Goal: Task Accomplishment & Management: Manage account settings

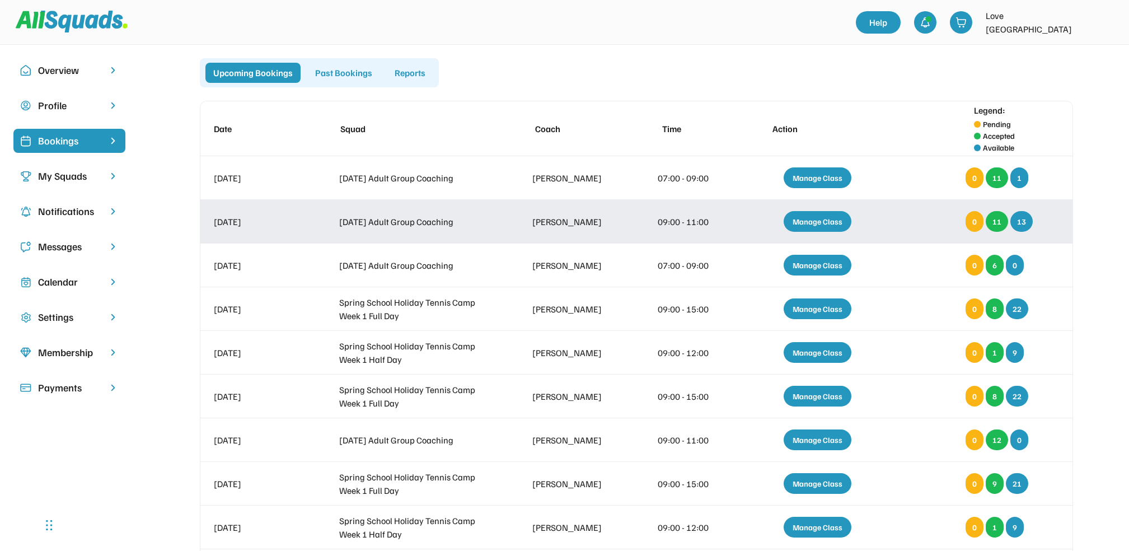
scroll to position [74, 0]
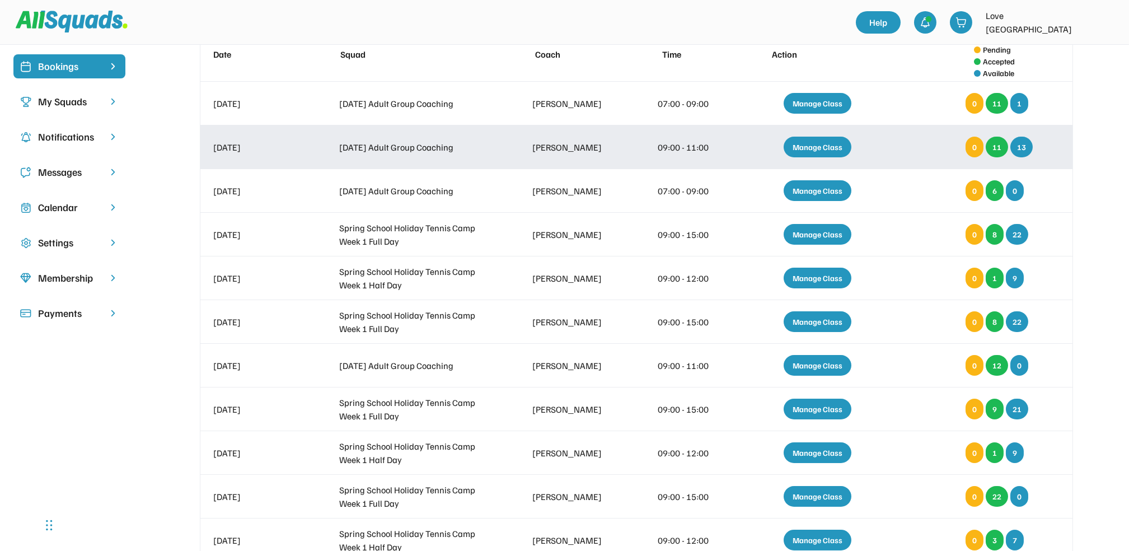
click at [819, 143] on div "Manage Class" at bounding box center [817, 147] width 68 height 21
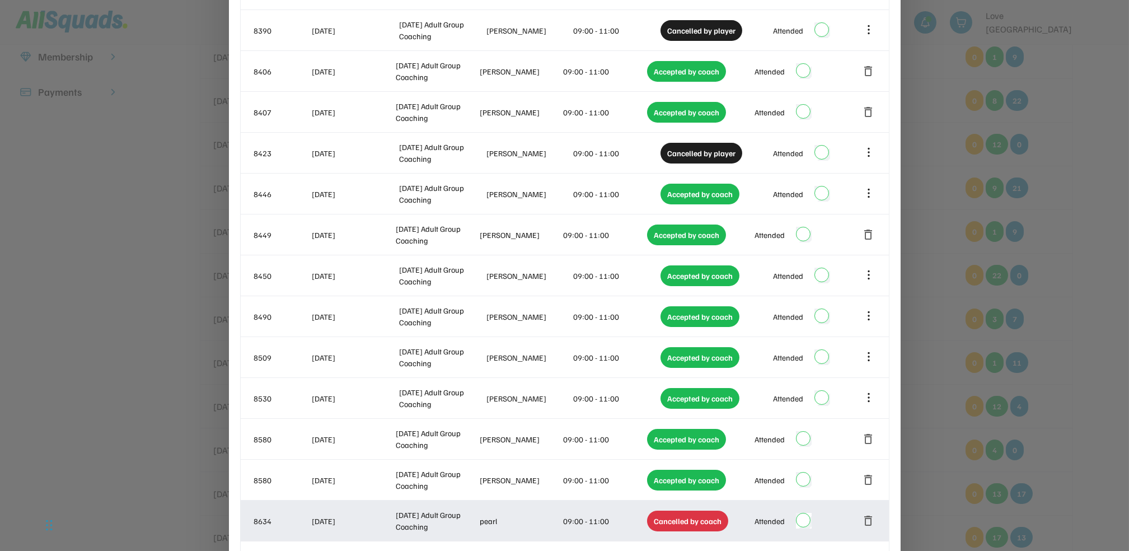
scroll to position [373, 0]
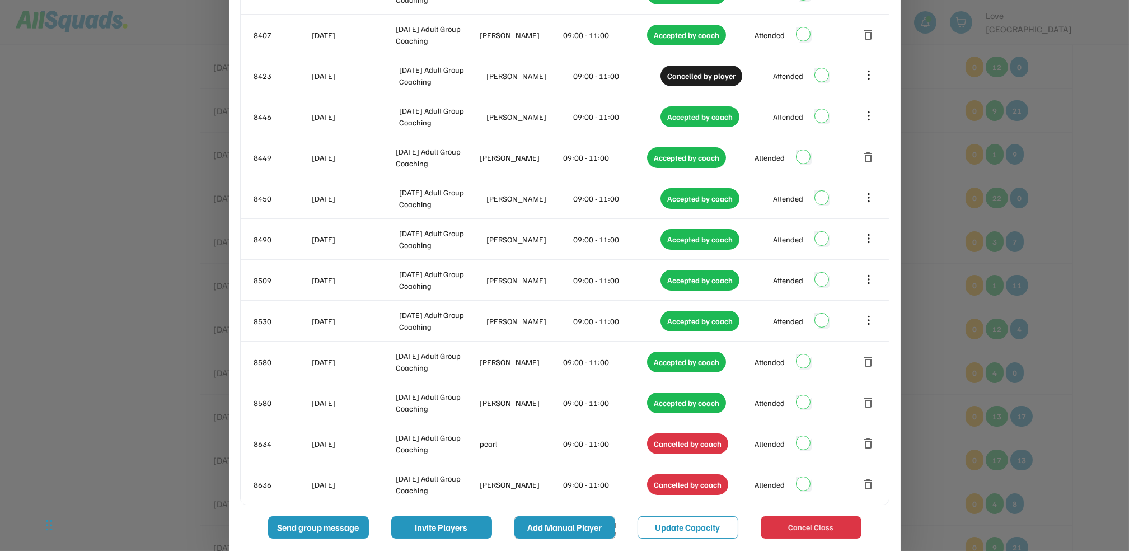
click at [559, 527] on button "Add Manual Player" at bounding box center [564, 527] width 101 height 22
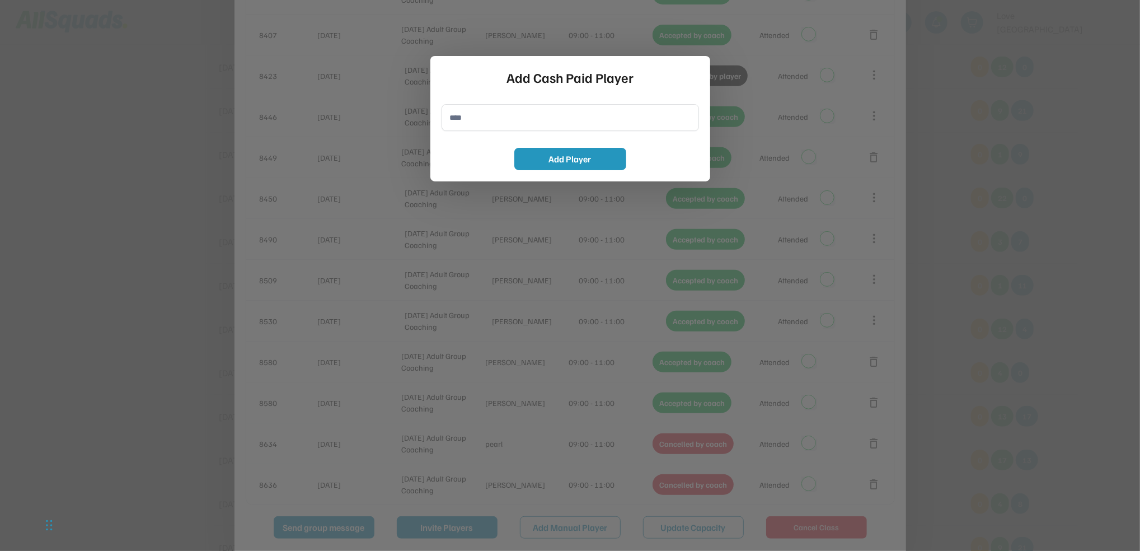
click at [457, 112] on input "input" at bounding box center [570, 117] width 257 height 27
type input "**********"
click at [587, 156] on button "Add Player" at bounding box center [570, 159] width 112 height 22
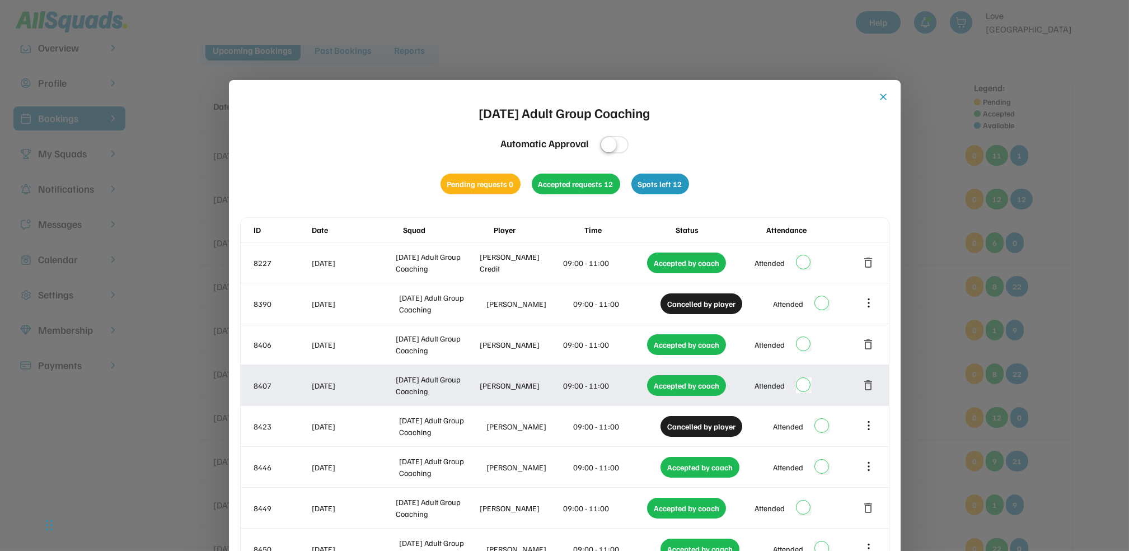
scroll to position [0, 0]
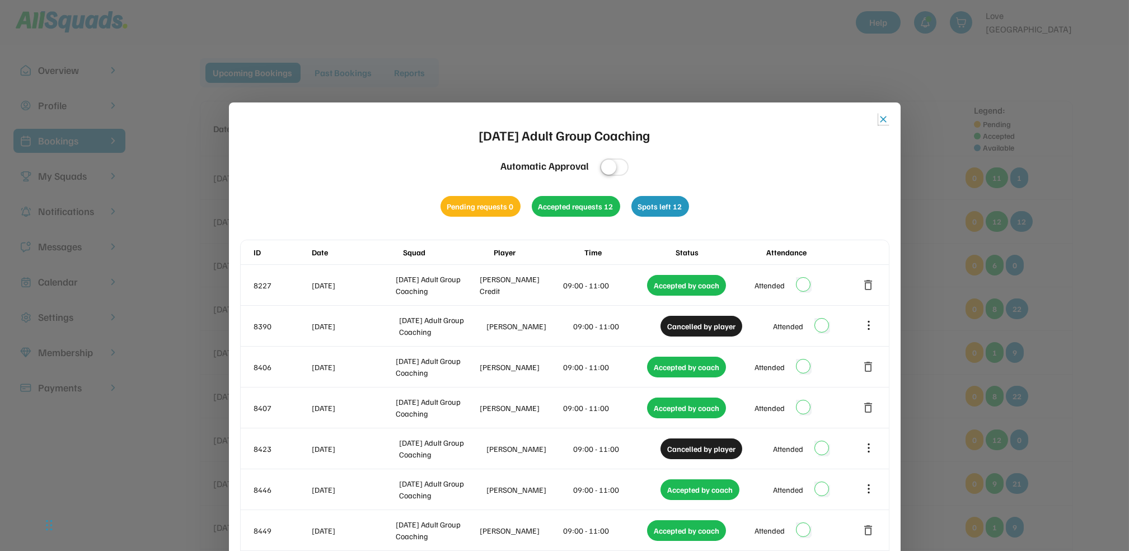
click at [884, 116] on button "close" at bounding box center [883, 119] width 11 height 11
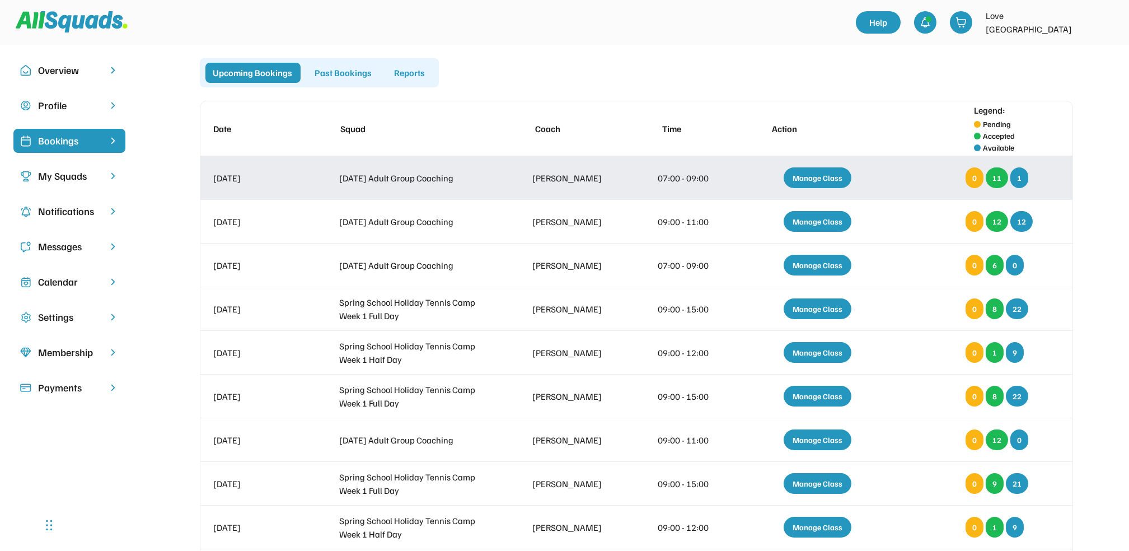
click at [820, 177] on div "Manage Class" at bounding box center [817, 177] width 68 height 21
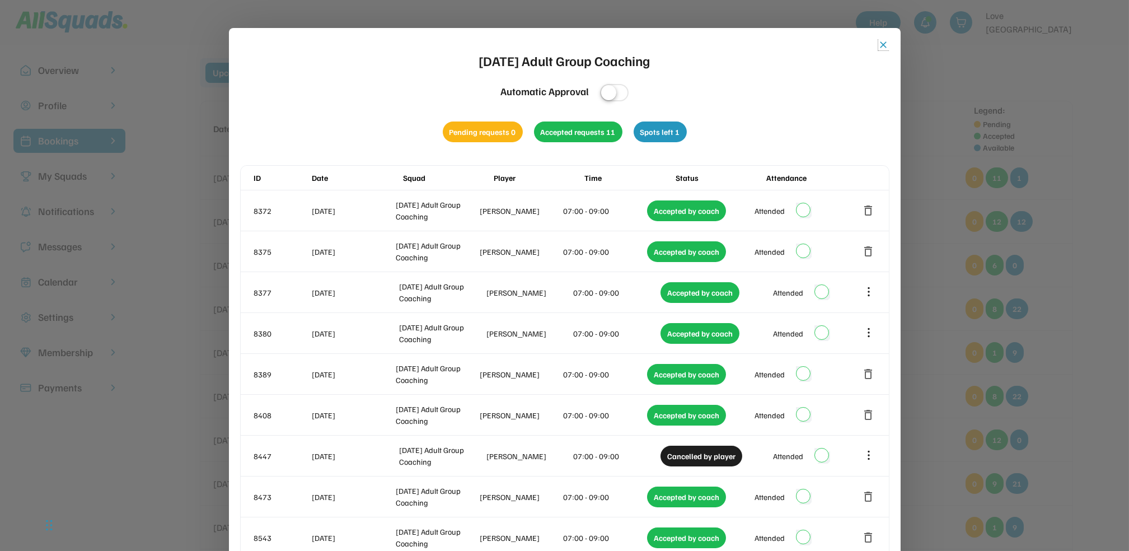
click at [882, 42] on button "close" at bounding box center [883, 44] width 11 height 11
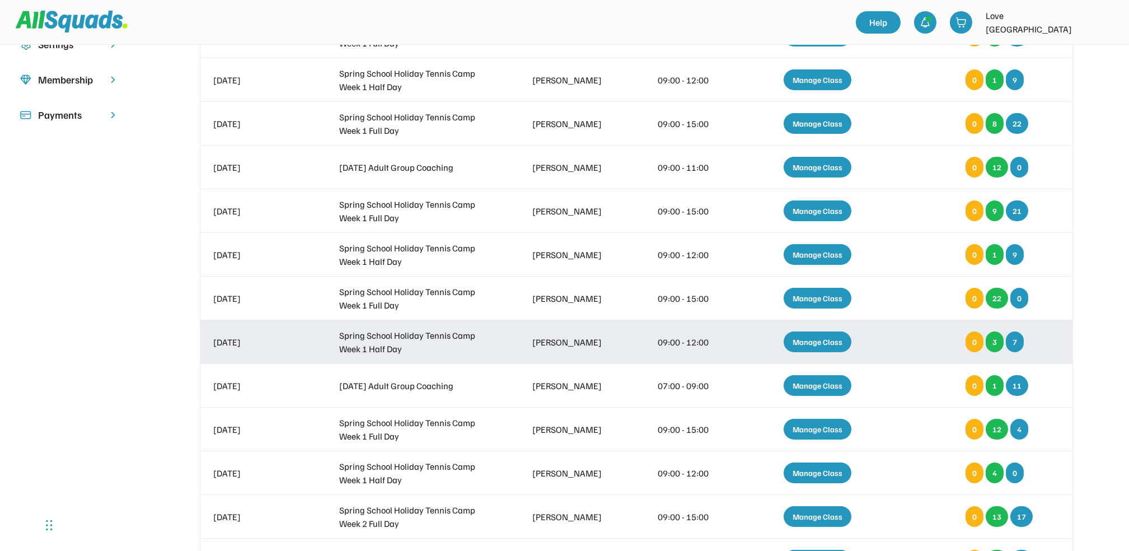
scroll to position [373, 0]
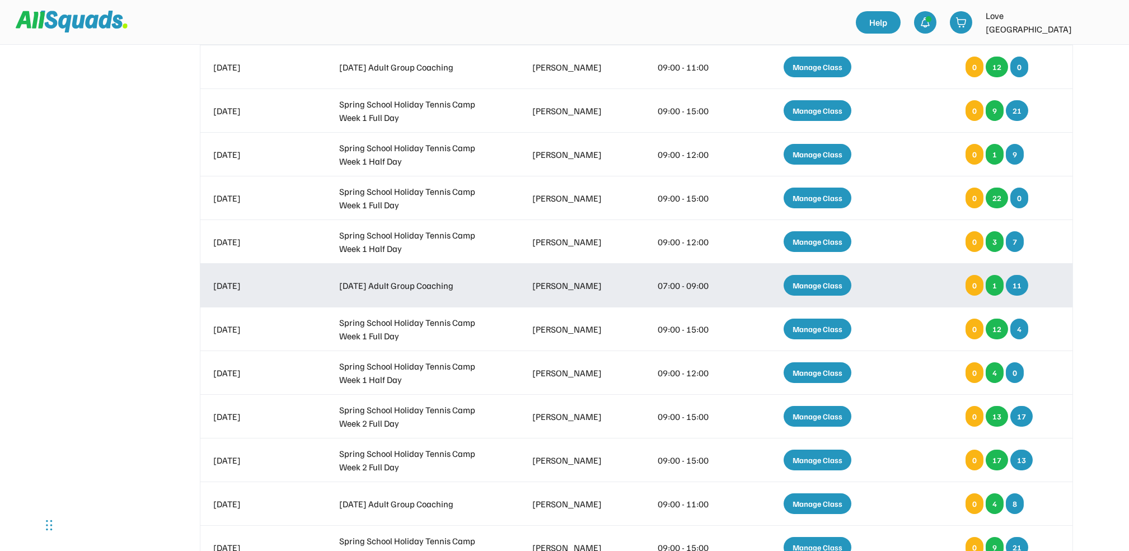
click at [813, 281] on div "Manage Class" at bounding box center [817, 285] width 68 height 21
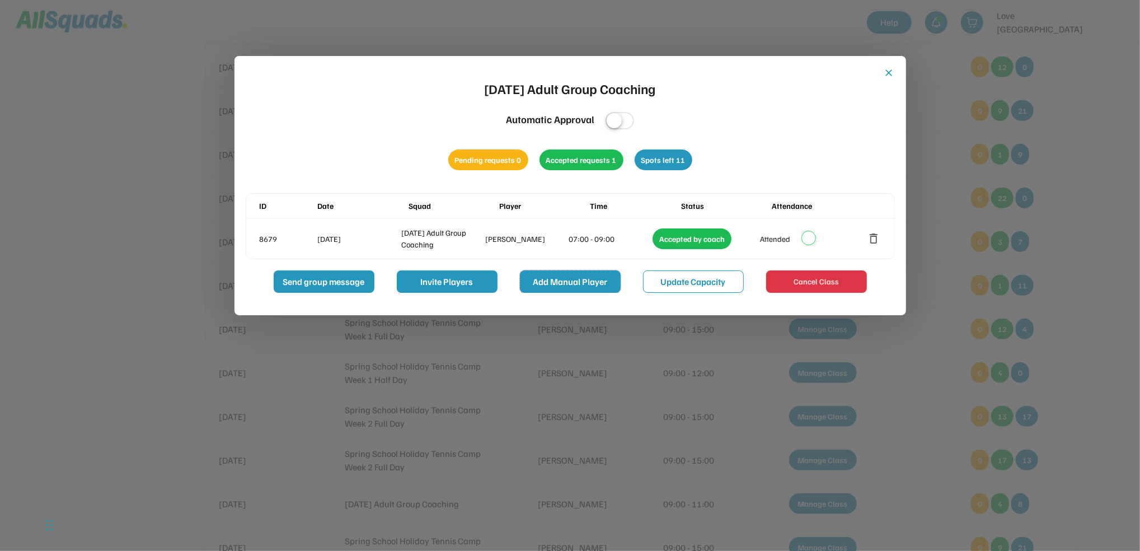
click at [569, 280] on button "Add Manual Player" at bounding box center [570, 281] width 101 height 22
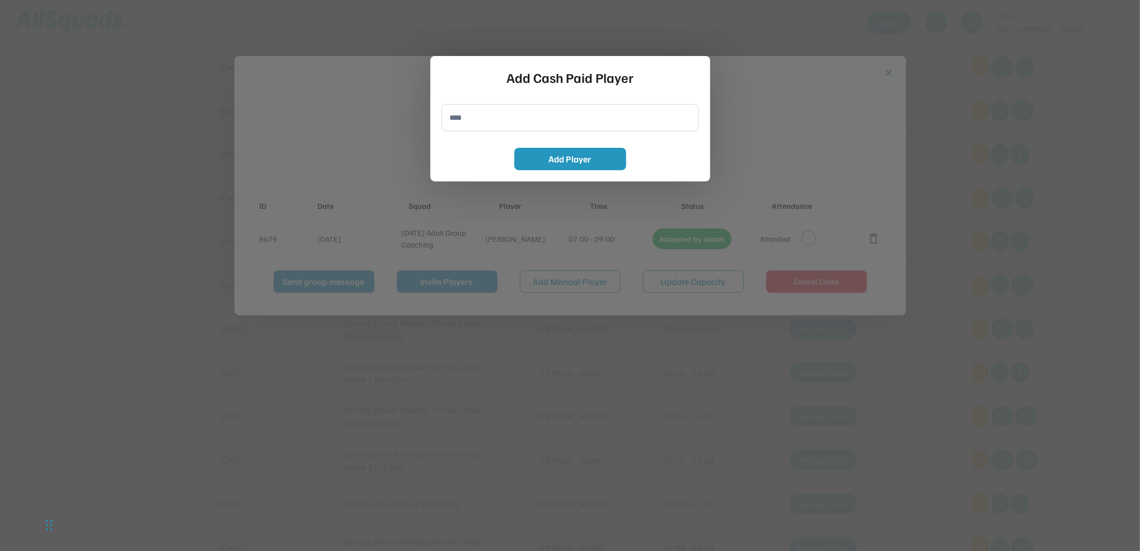
click at [462, 116] on input "input" at bounding box center [570, 117] width 257 height 27
type input "**********"
click at [584, 157] on button "Add Player" at bounding box center [570, 159] width 112 height 22
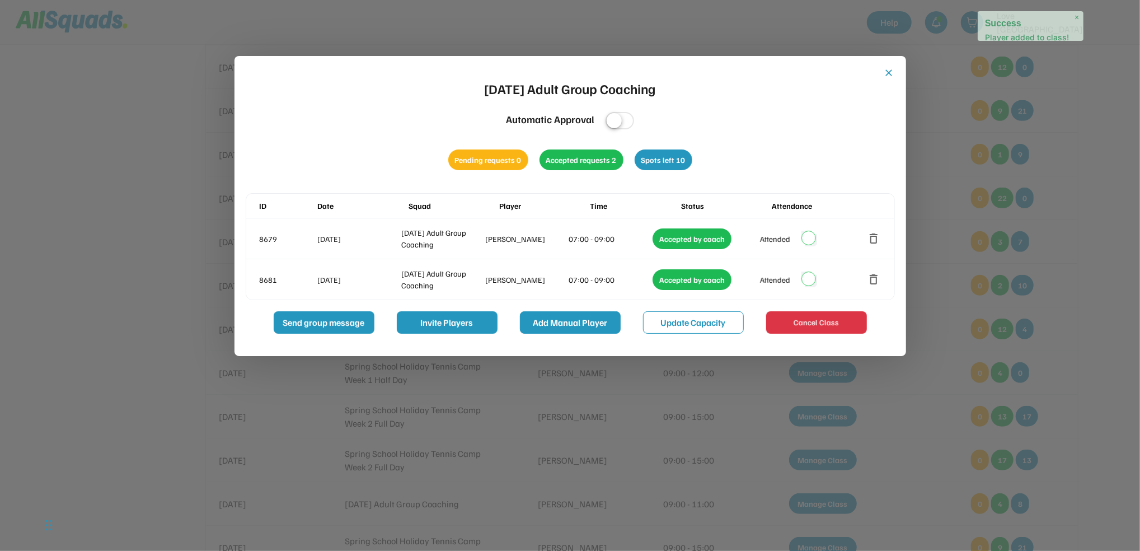
click at [566, 318] on button "Add Manual Player" at bounding box center [570, 322] width 101 height 22
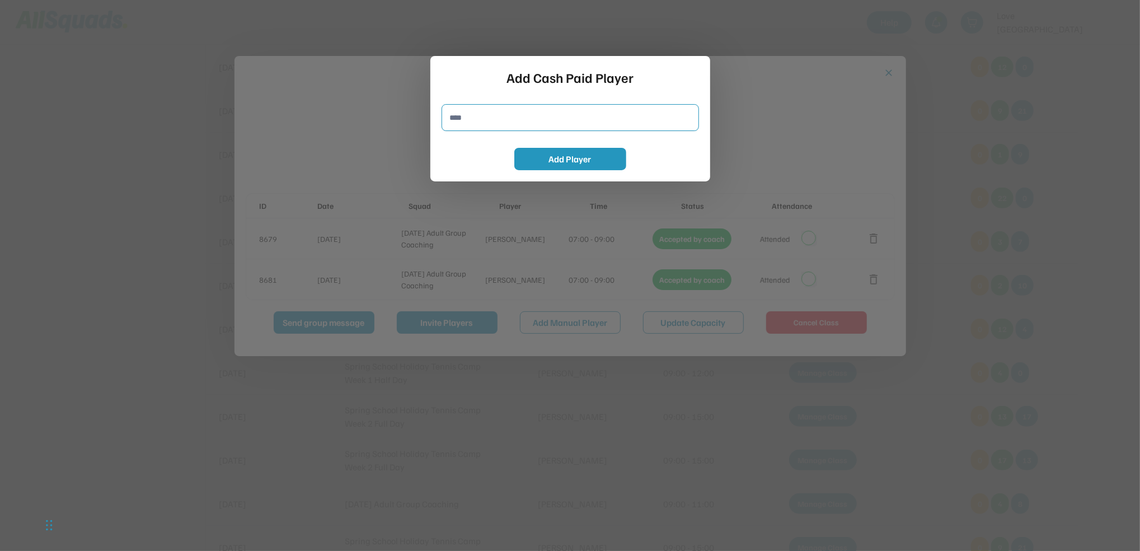
click at [449, 116] on input "input" at bounding box center [570, 117] width 257 height 27
type input "**********"
click at [586, 159] on button "Add Player" at bounding box center [570, 159] width 112 height 22
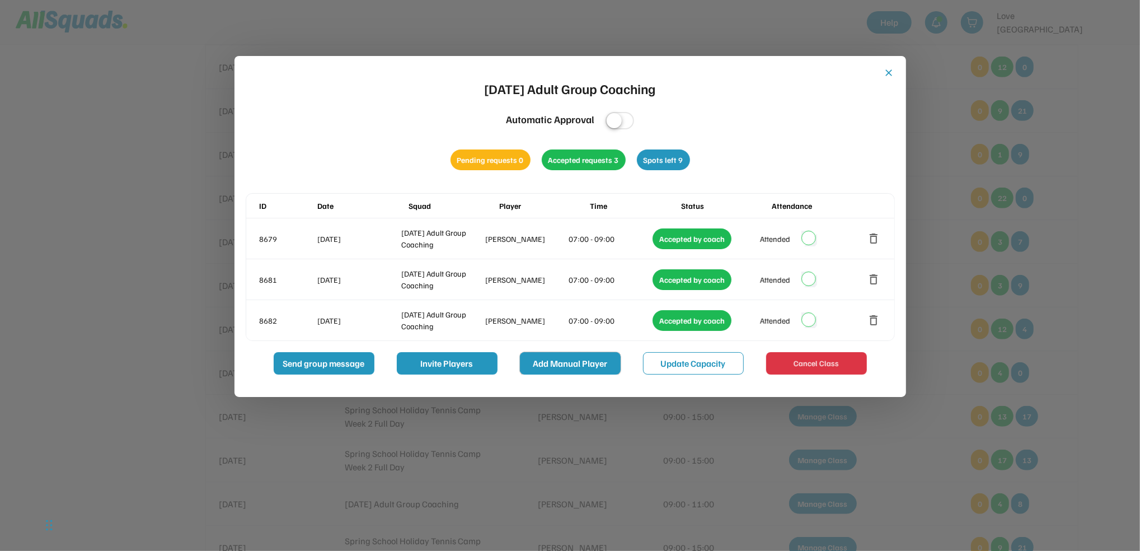
click at [589, 360] on button "Add Manual Player" at bounding box center [570, 363] width 101 height 22
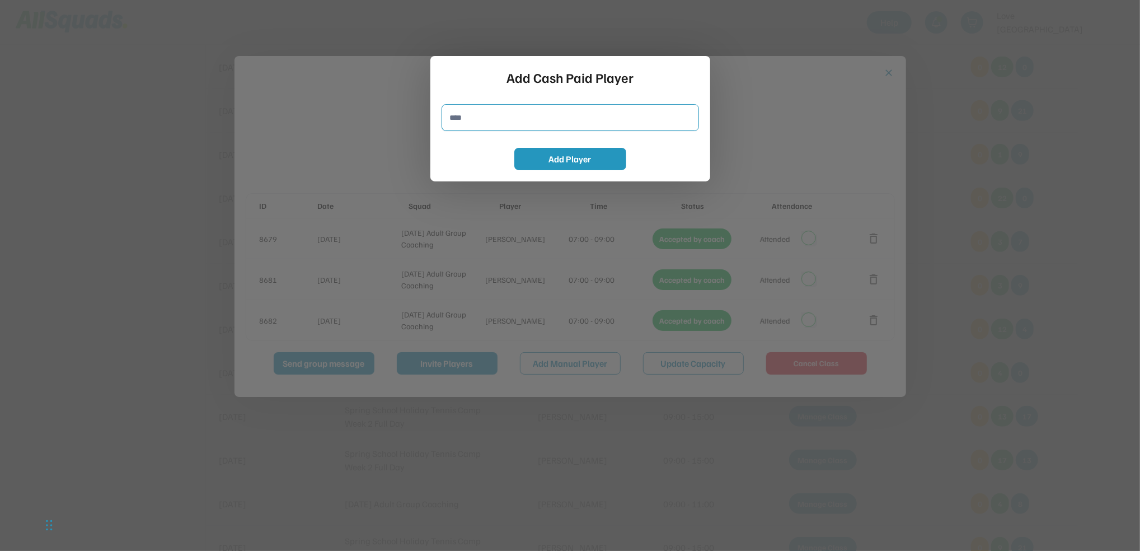
click at [453, 114] on input "input" at bounding box center [570, 117] width 257 height 27
type input "**********"
click at [564, 157] on button "Add Player" at bounding box center [570, 159] width 112 height 22
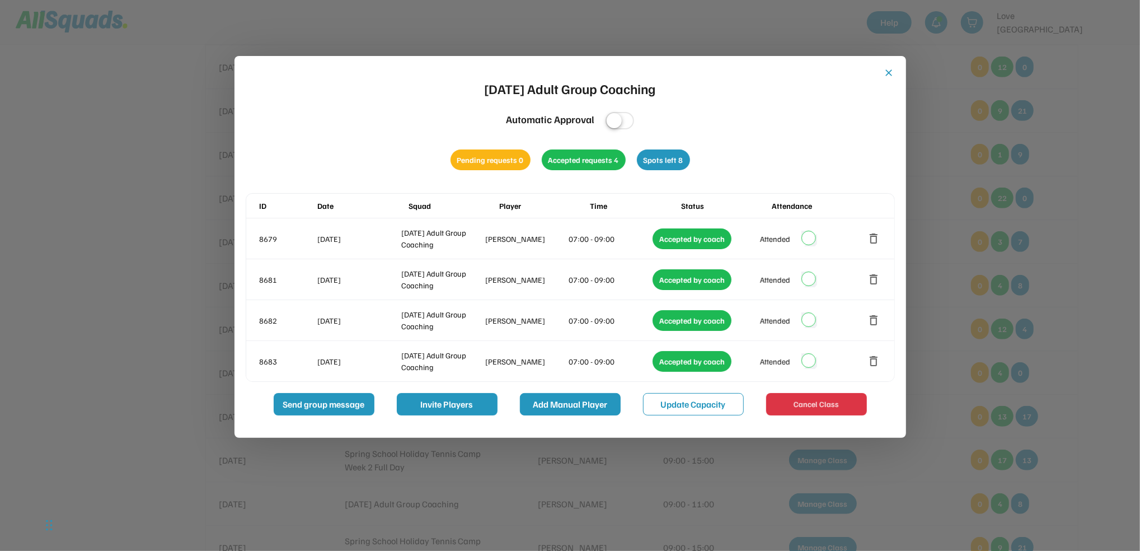
click at [575, 397] on button "Add Manual Player" at bounding box center [570, 404] width 101 height 22
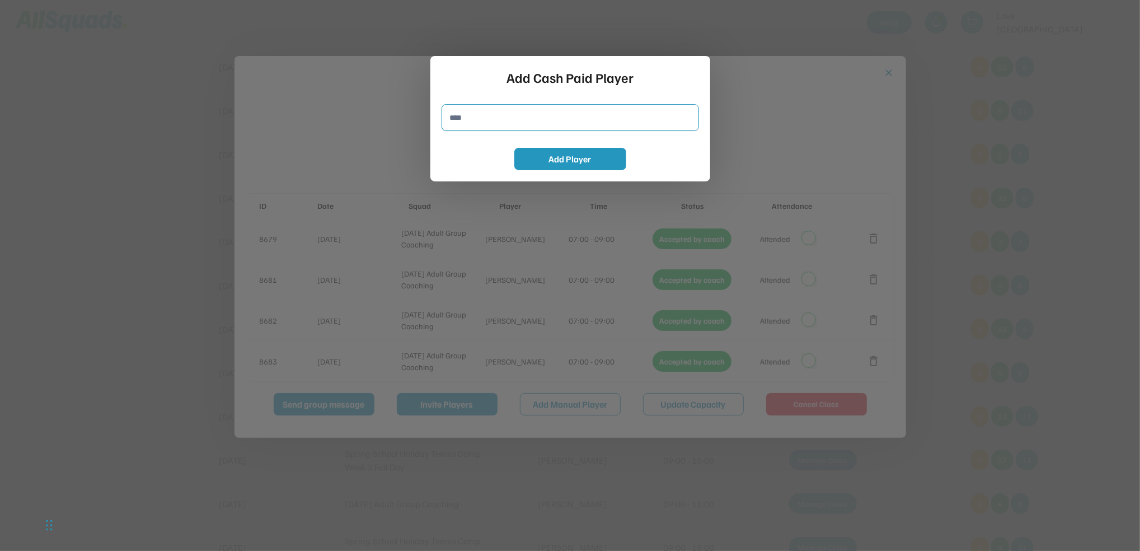
click at [470, 115] on input "input" at bounding box center [570, 117] width 257 height 27
type input "**********"
click at [564, 160] on button "Add Player" at bounding box center [570, 159] width 112 height 22
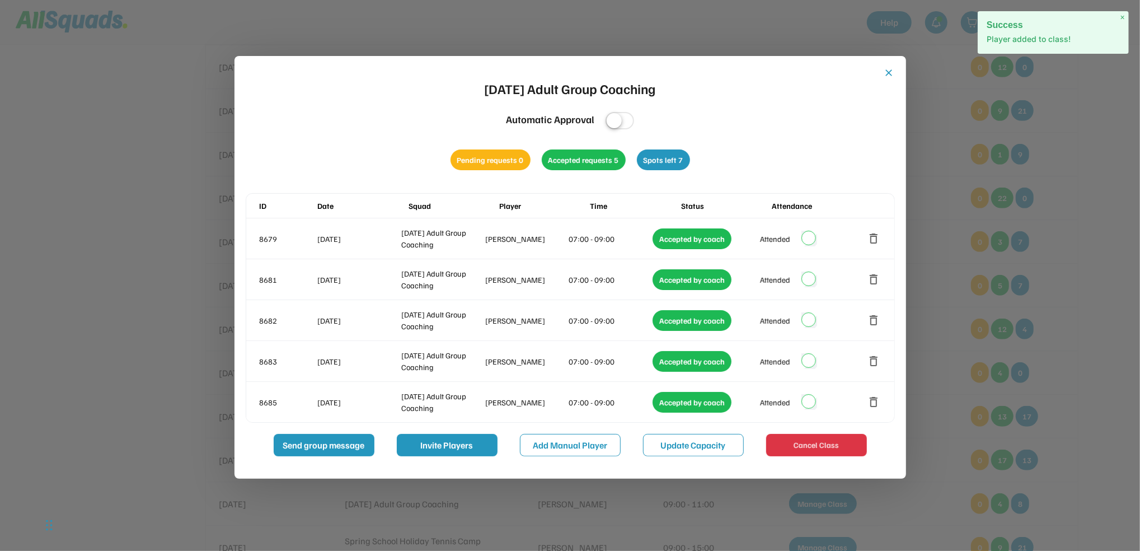
click at [889, 67] on button "close" at bounding box center [889, 72] width 11 height 11
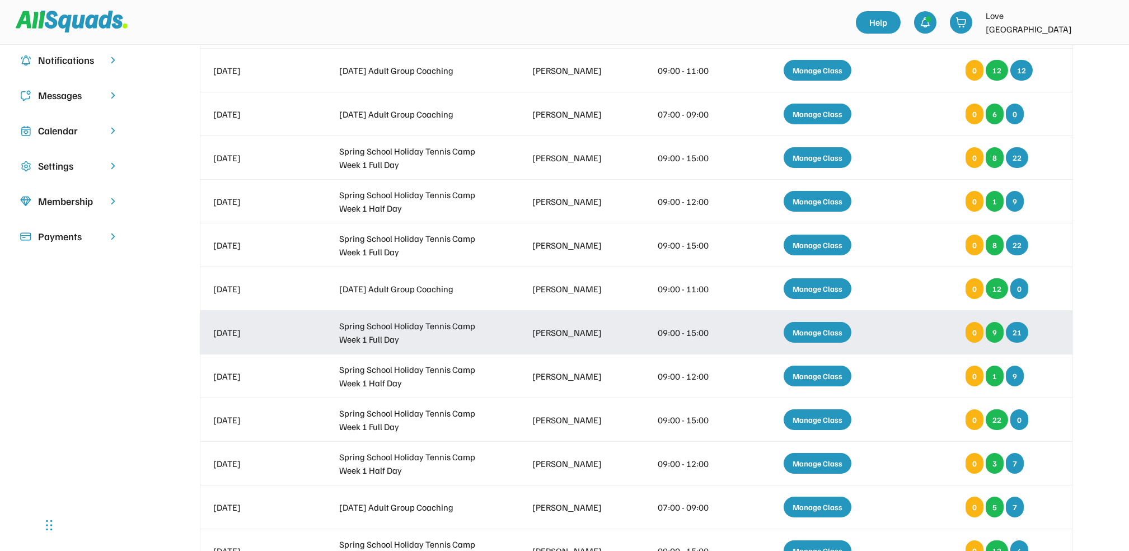
scroll to position [149, 0]
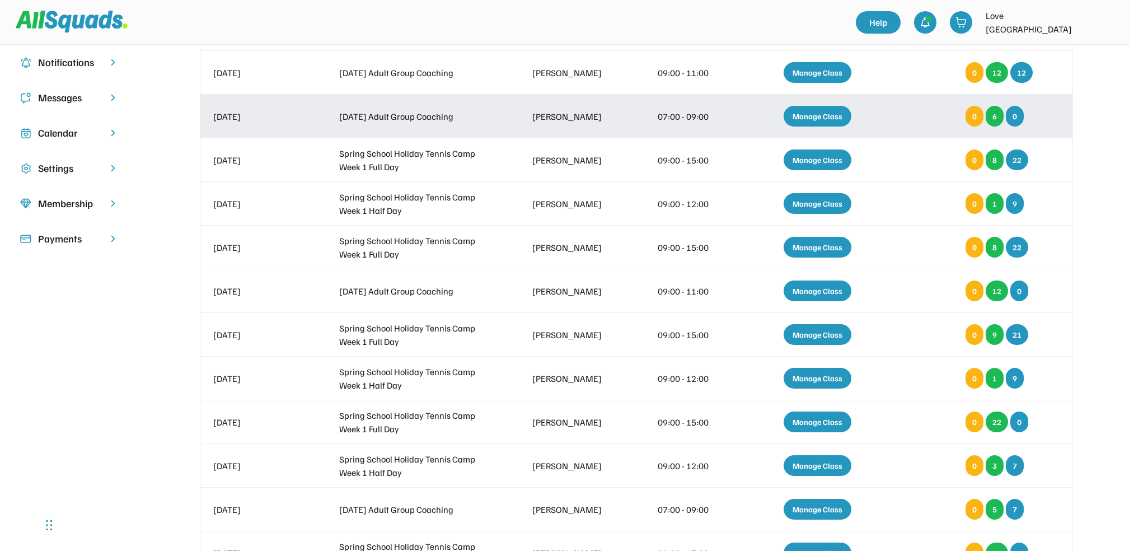
click at [830, 110] on div "Manage Class" at bounding box center [817, 116] width 68 height 21
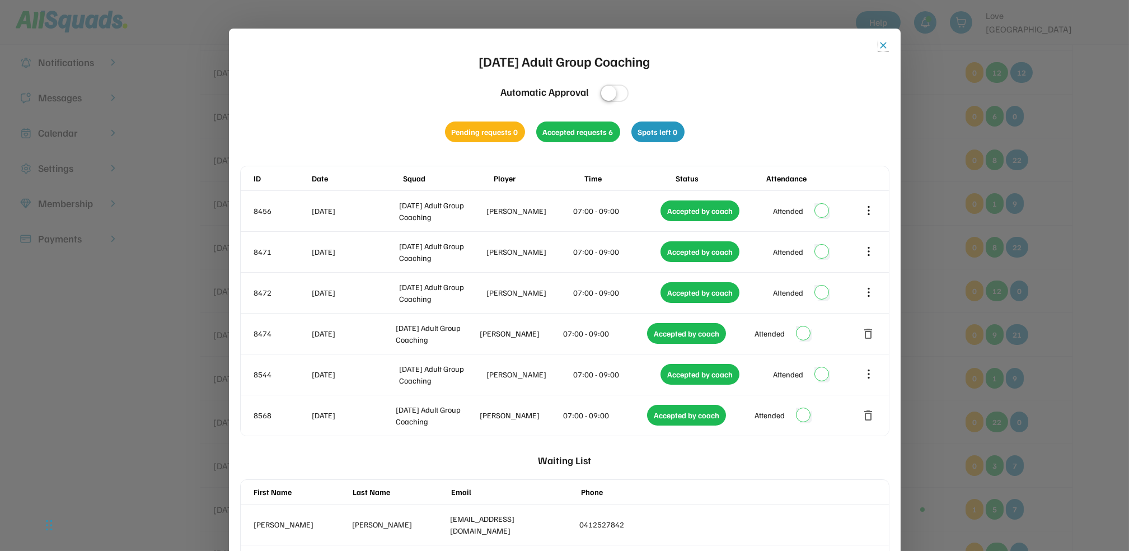
click at [886, 45] on button "close" at bounding box center [883, 45] width 11 height 11
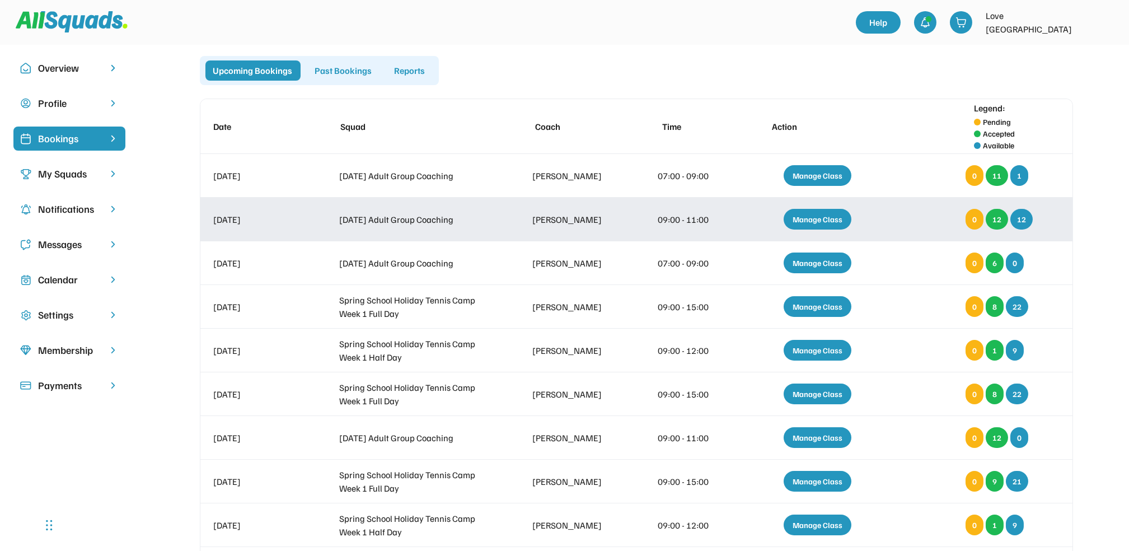
scroll to position [0, 0]
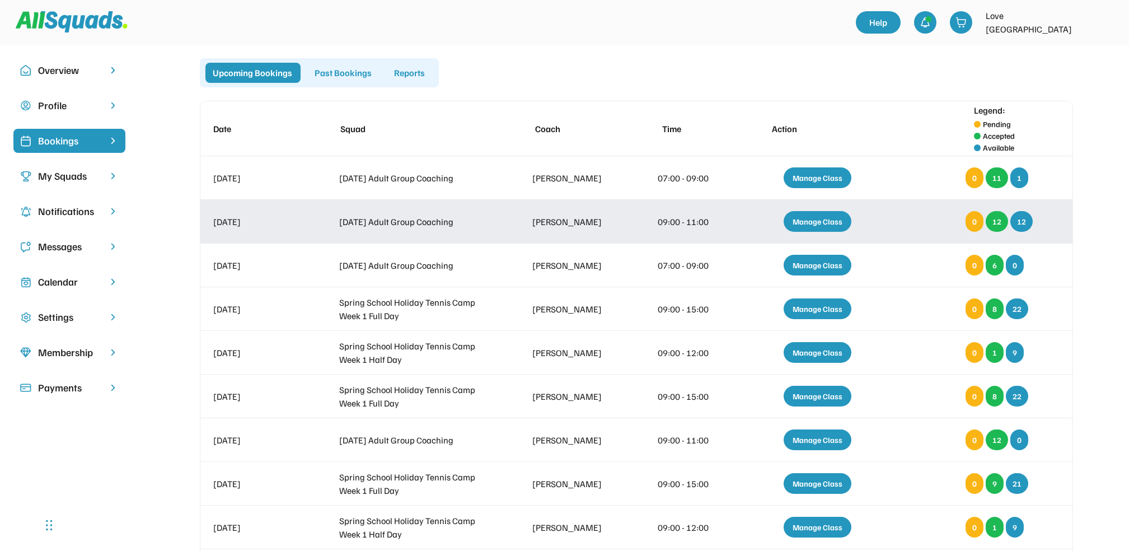
click at [814, 220] on div "Manage Class" at bounding box center [817, 221] width 68 height 21
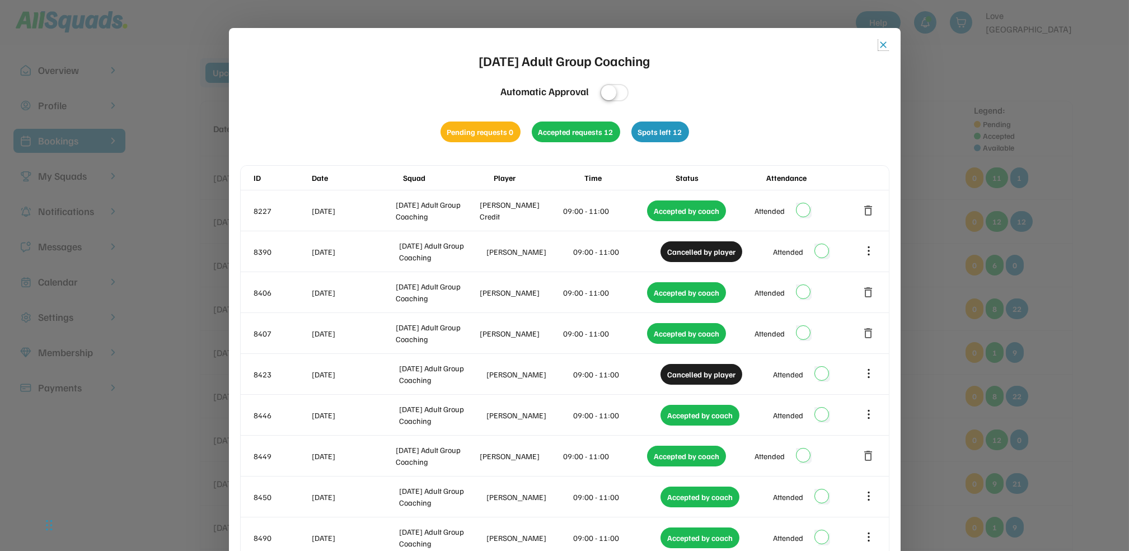
click at [884, 44] on button "close" at bounding box center [883, 44] width 11 height 11
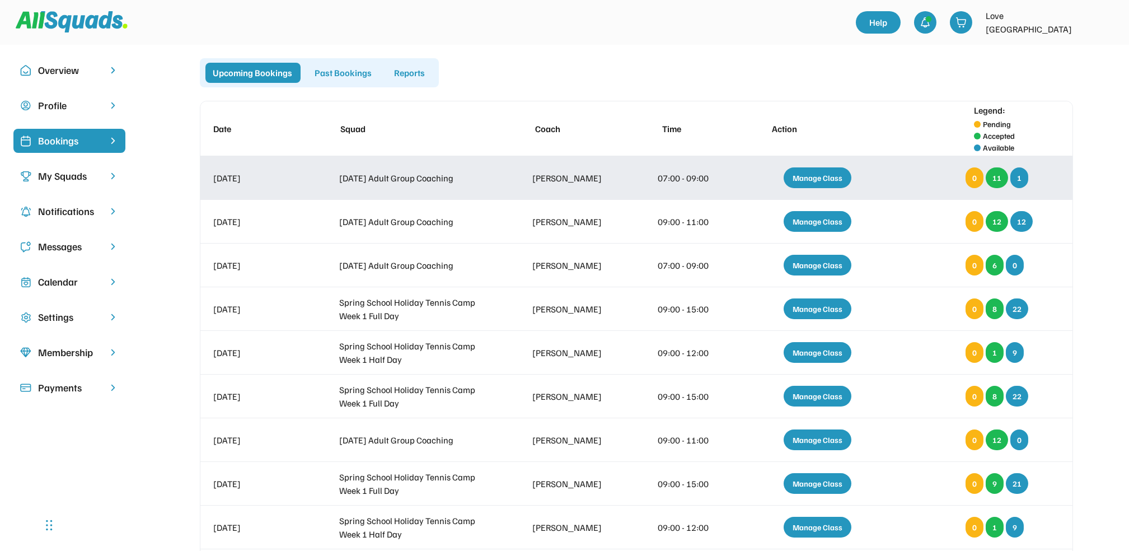
click at [804, 175] on div "Manage Class" at bounding box center [817, 177] width 68 height 21
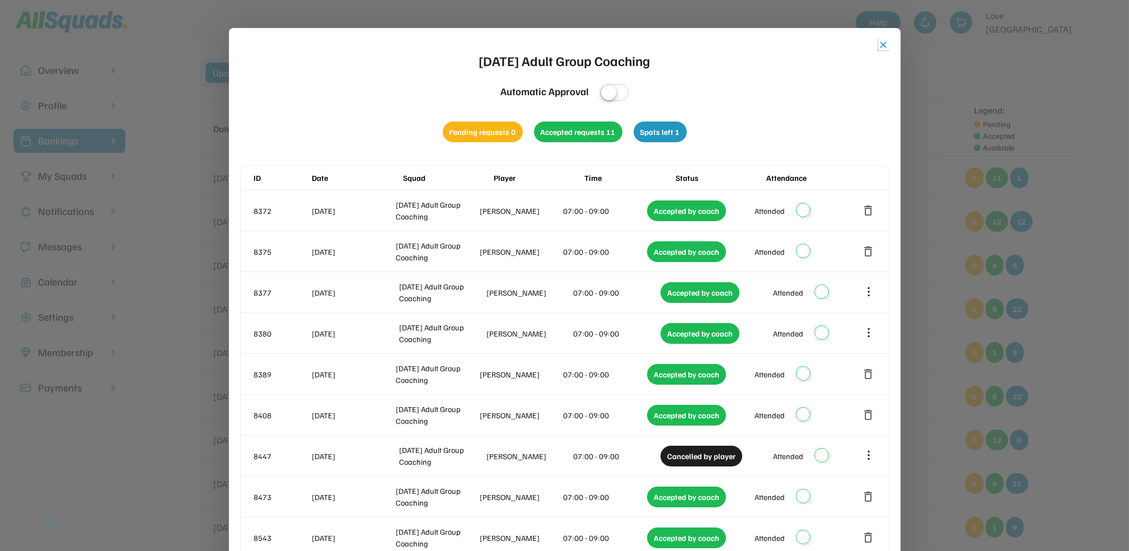
click at [882, 43] on button "close" at bounding box center [883, 44] width 11 height 11
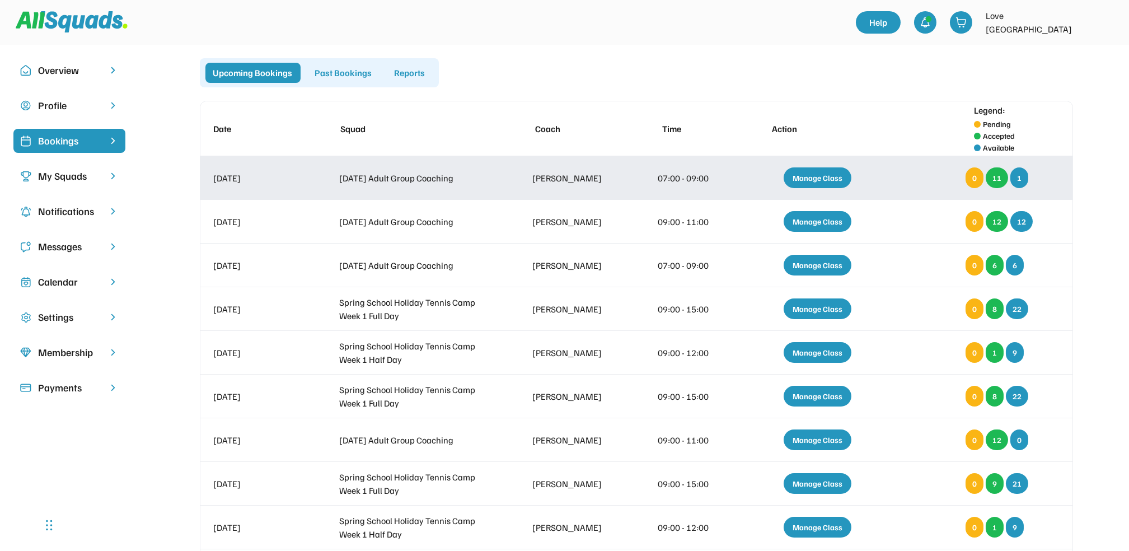
click at [819, 173] on div "Manage Class" at bounding box center [817, 177] width 68 height 21
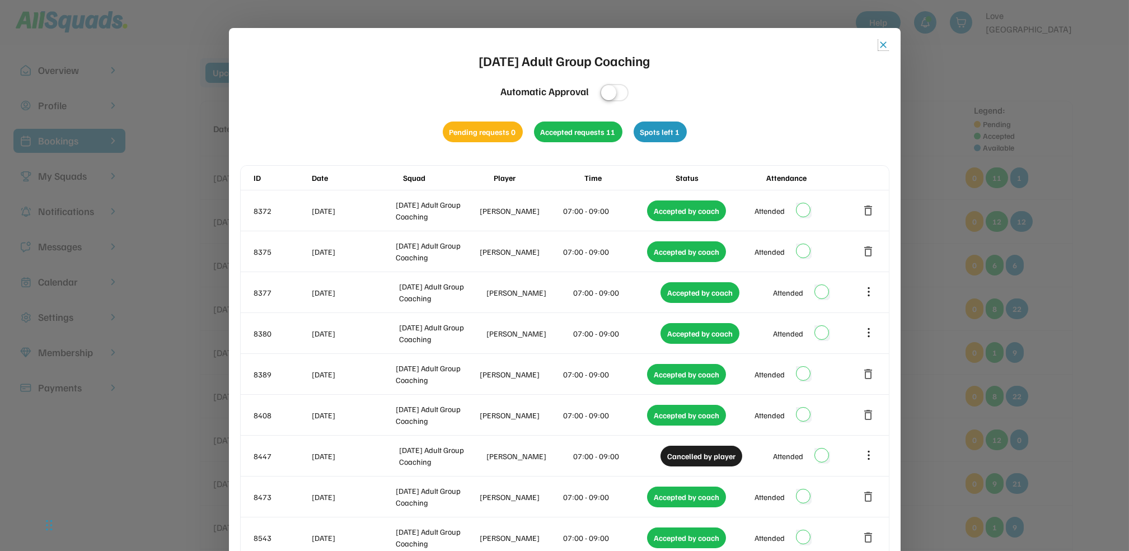
click at [881, 43] on button "close" at bounding box center [883, 44] width 11 height 11
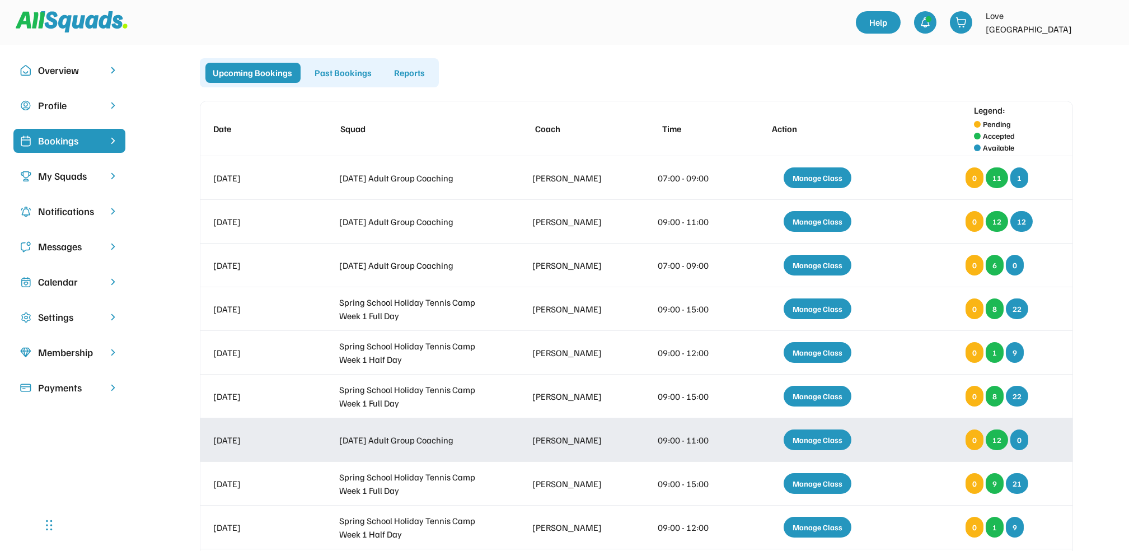
click at [808, 437] on div "Manage Class" at bounding box center [817, 439] width 68 height 21
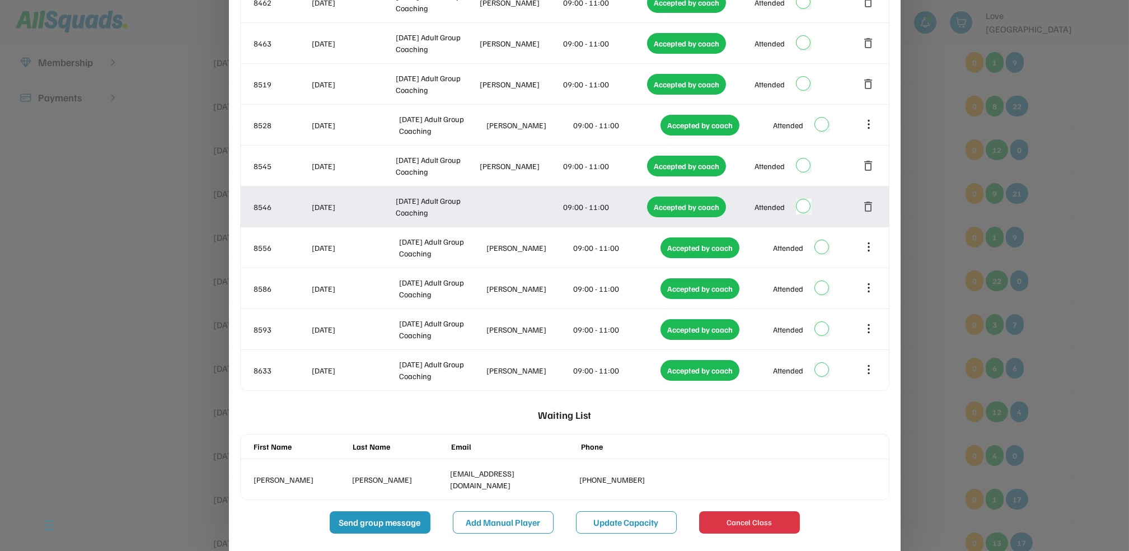
scroll to position [149, 0]
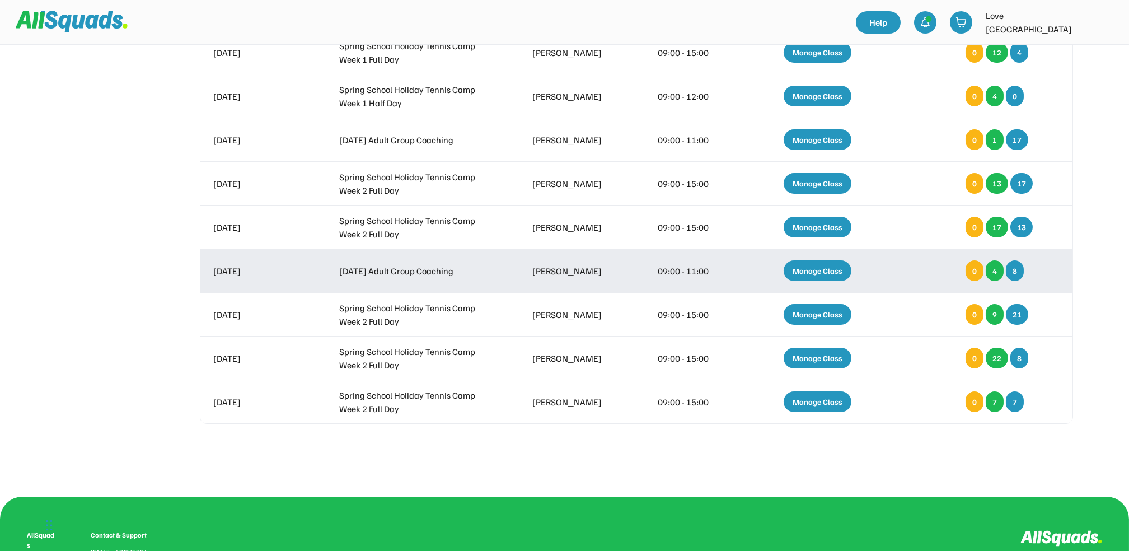
scroll to position [522, 0]
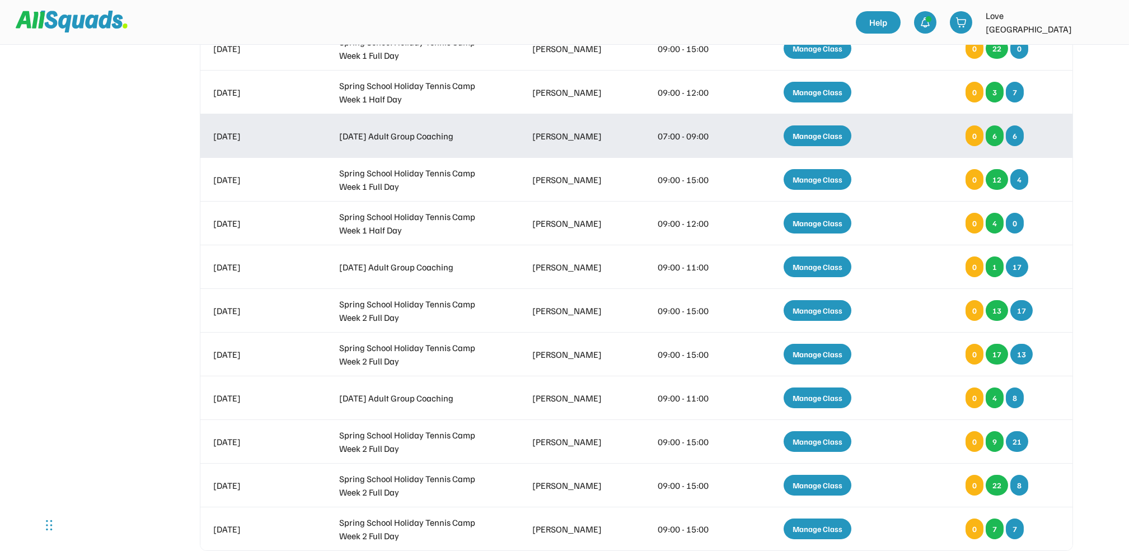
click at [811, 133] on div "Manage Class" at bounding box center [817, 135] width 68 height 21
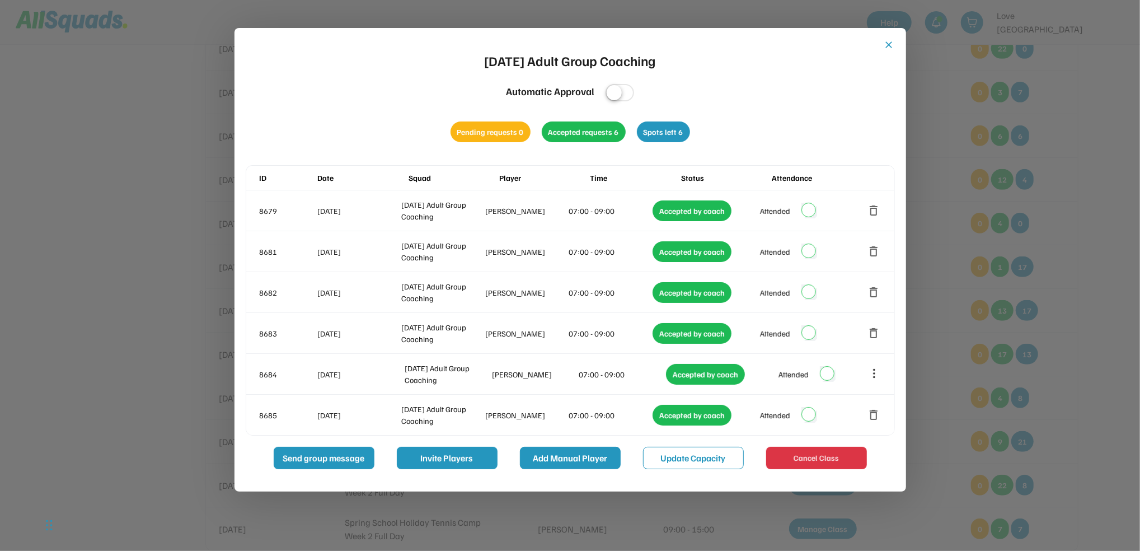
click at [571, 458] on button "Add Manual Player" at bounding box center [570, 458] width 101 height 22
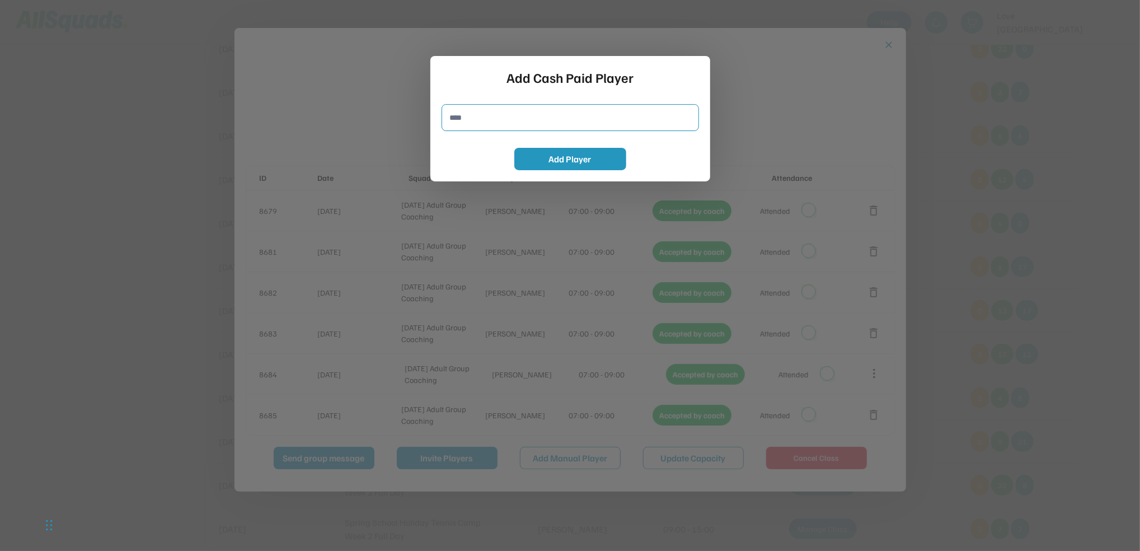
click at [459, 115] on input "input" at bounding box center [570, 117] width 257 height 27
type input "**********"
click at [592, 152] on button "Add Player" at bounding box center [570, 159] width 112 height 22
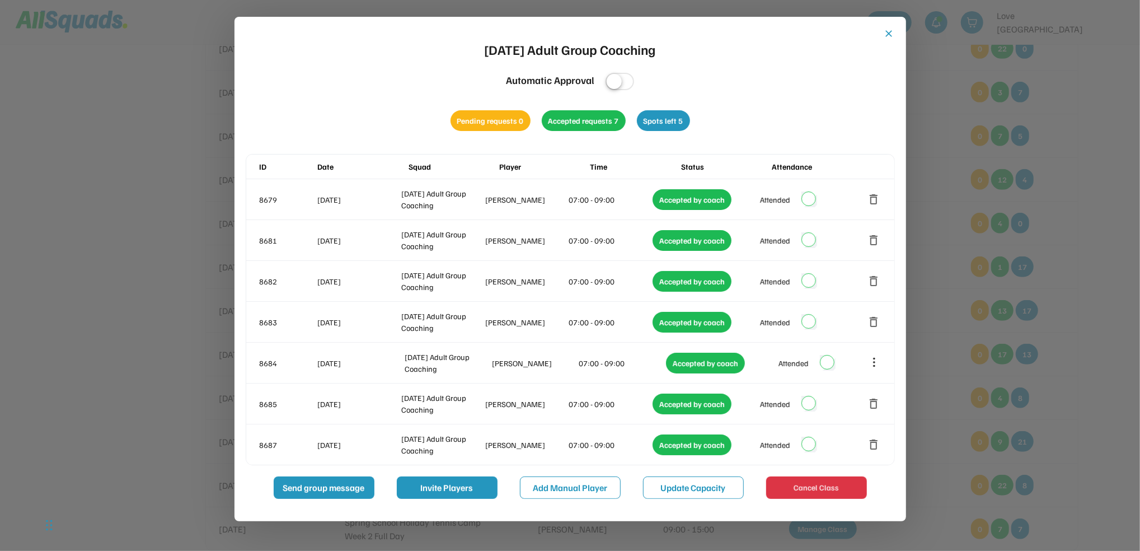
click at [887, 33] on button "close" at bounding box center [889, 33] width 11 height 11
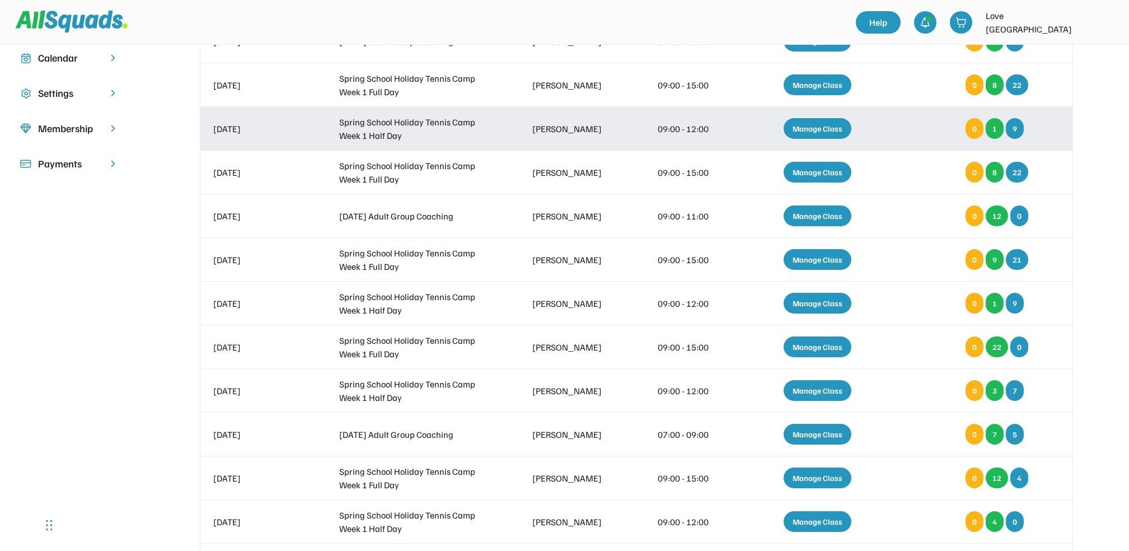
scroll to position [0, 0]
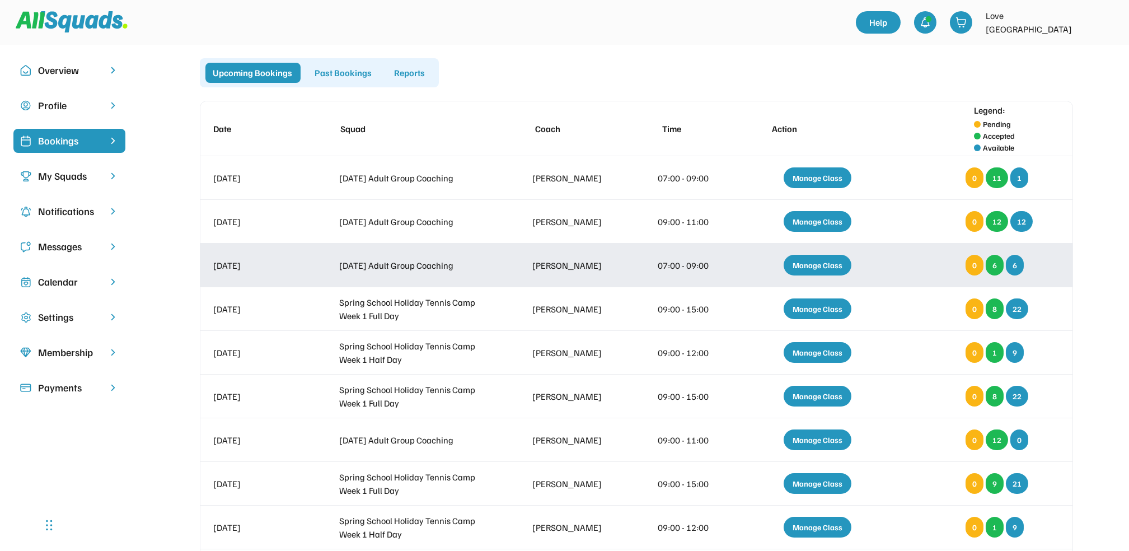
click at [818, 260] on div "Manage Class" at bounding box center [817, 265] width 68 height 21
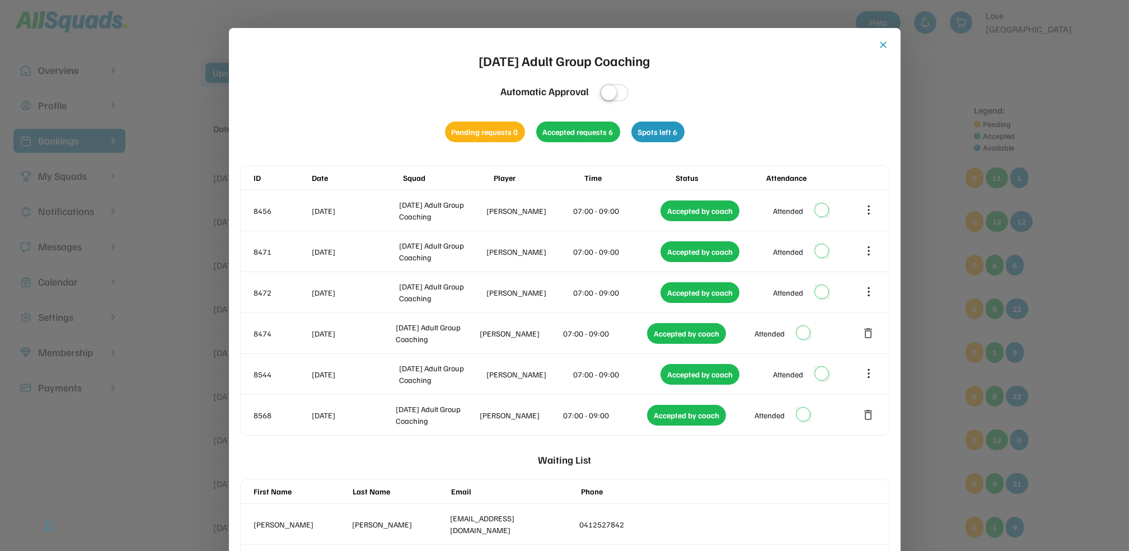
click at [882, 40] on button "close" at bounding box center [883, 44] width 11 height 11
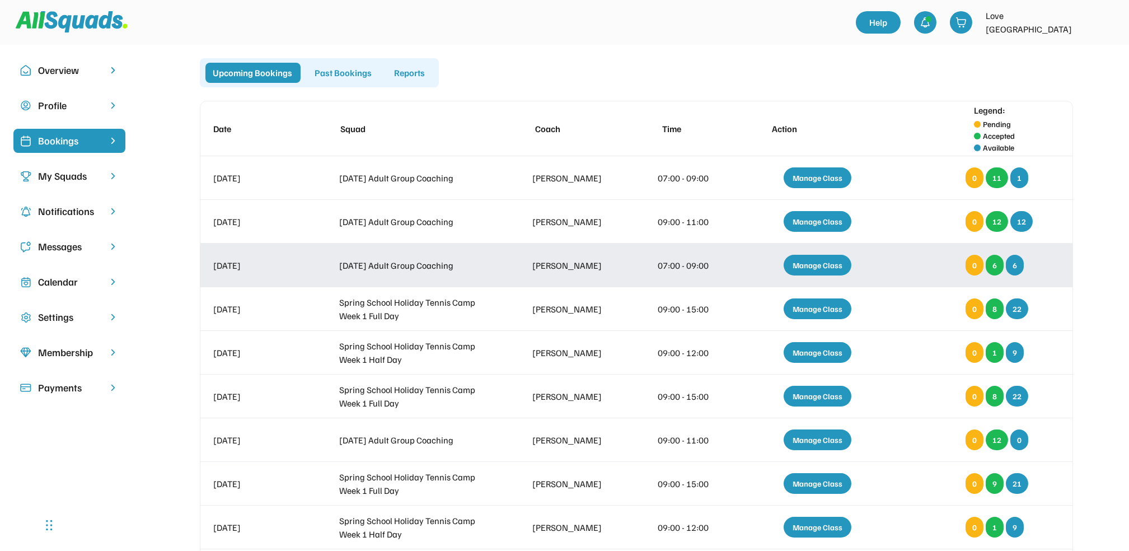
click at [815, 262] on div "Manage Class" at bounding box center [817, 265] width 68 height 21
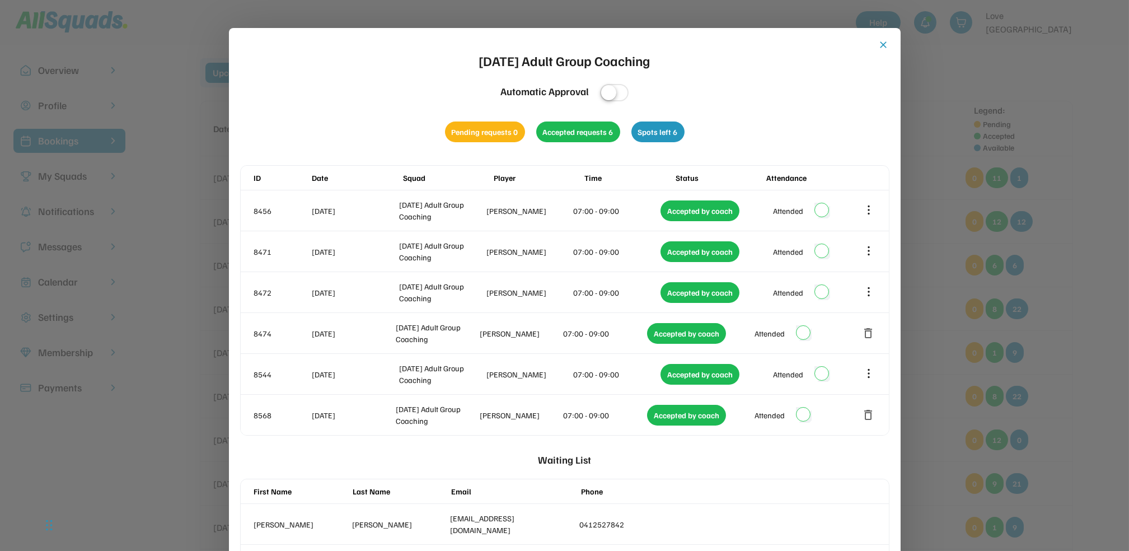
click at [881, 43] on button "close" at bounding box center [883, 44] width 11 height 11
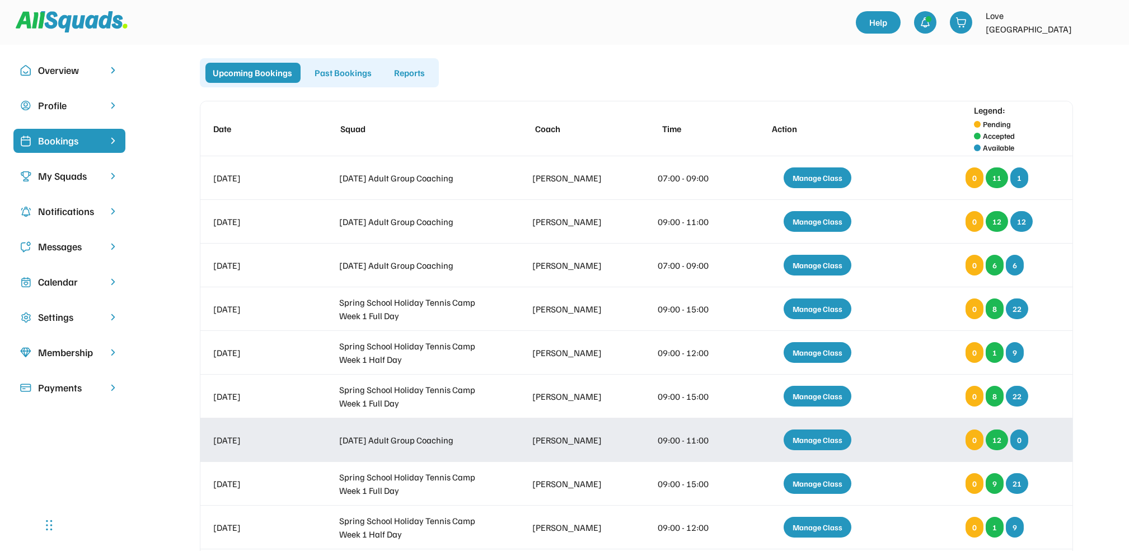
click at [820, 439] on div "Manage Class" at bounding box center [817, 439] width 68 height 21
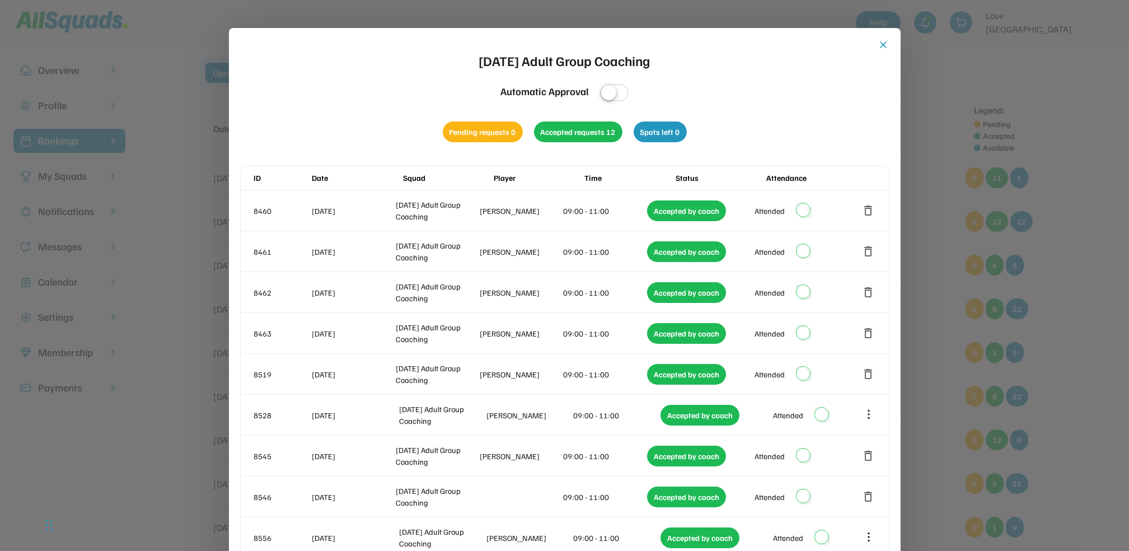
click at [884, 45] on button "close" at bounding box center [883, 44] width 11 height 11
